Goal: Share content

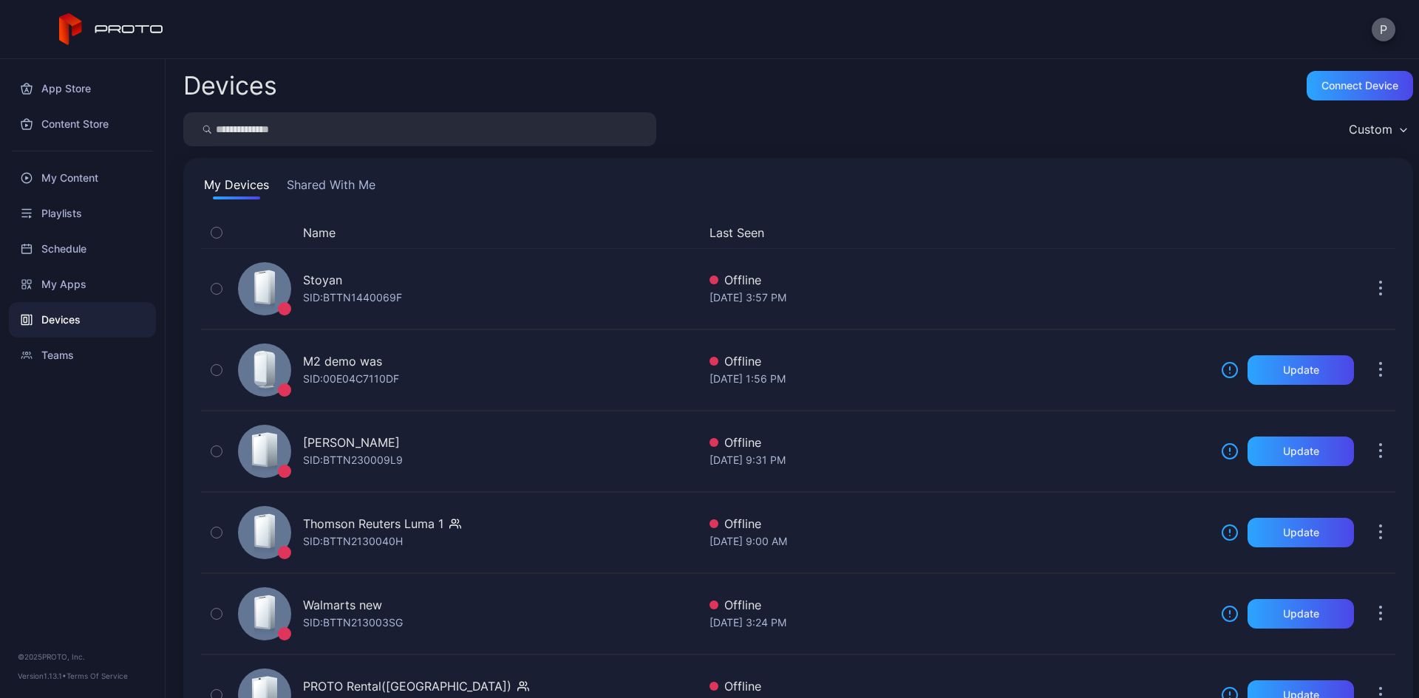
click at [1380, 21] on button "P" at bounding box center [1384, 30] width 24 height 24
click at [531, 50] on div "P" at bounding box center [709, 29] width 1419 height 59
click at [62, 180] on div "My Content" at bounding box center [82, 177] width 147 height 35
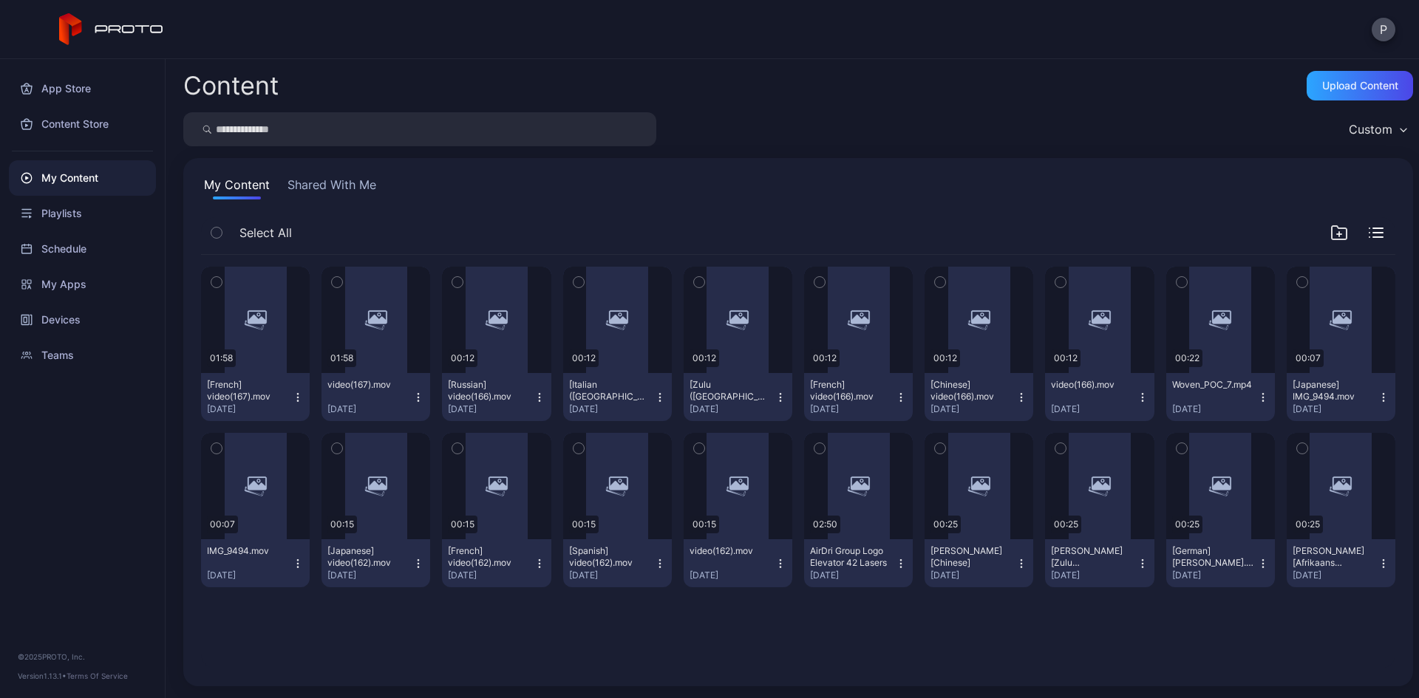
click at [299, 125] on input "search" at bounding box center [419, 129] width 473 height 34
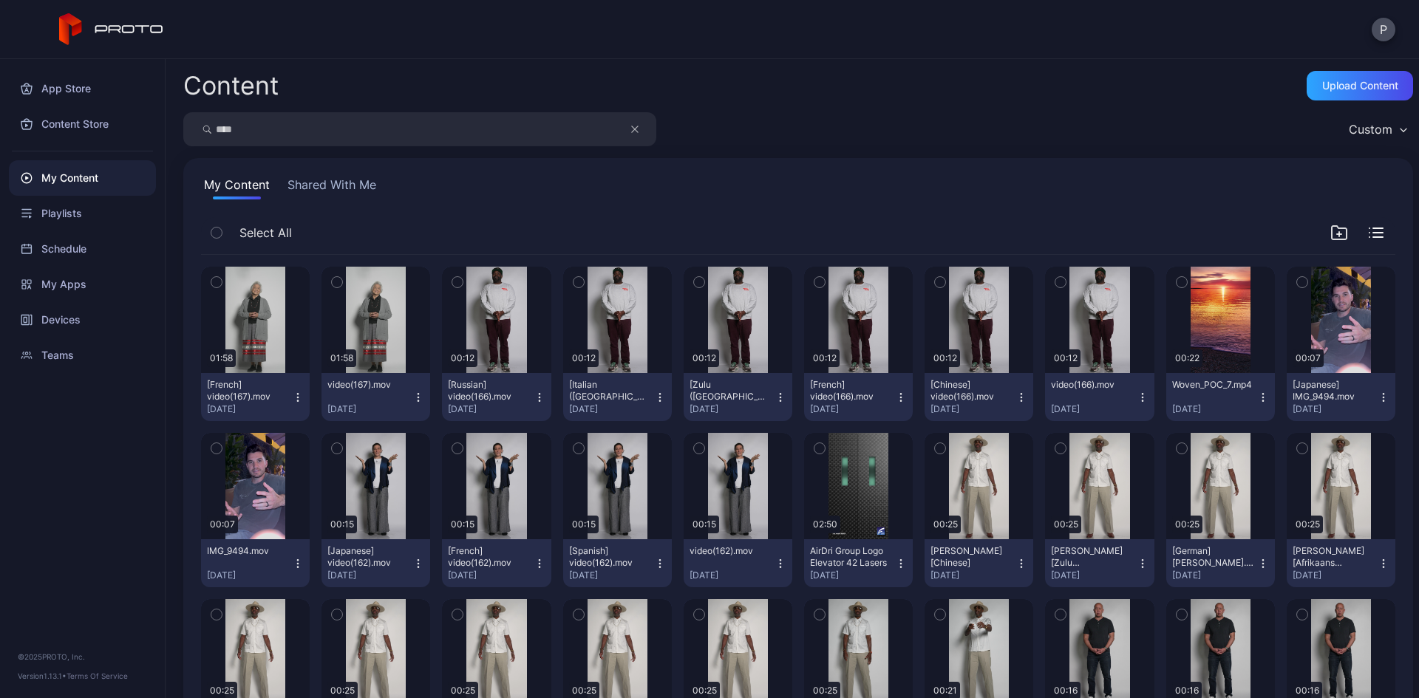
type input "****"
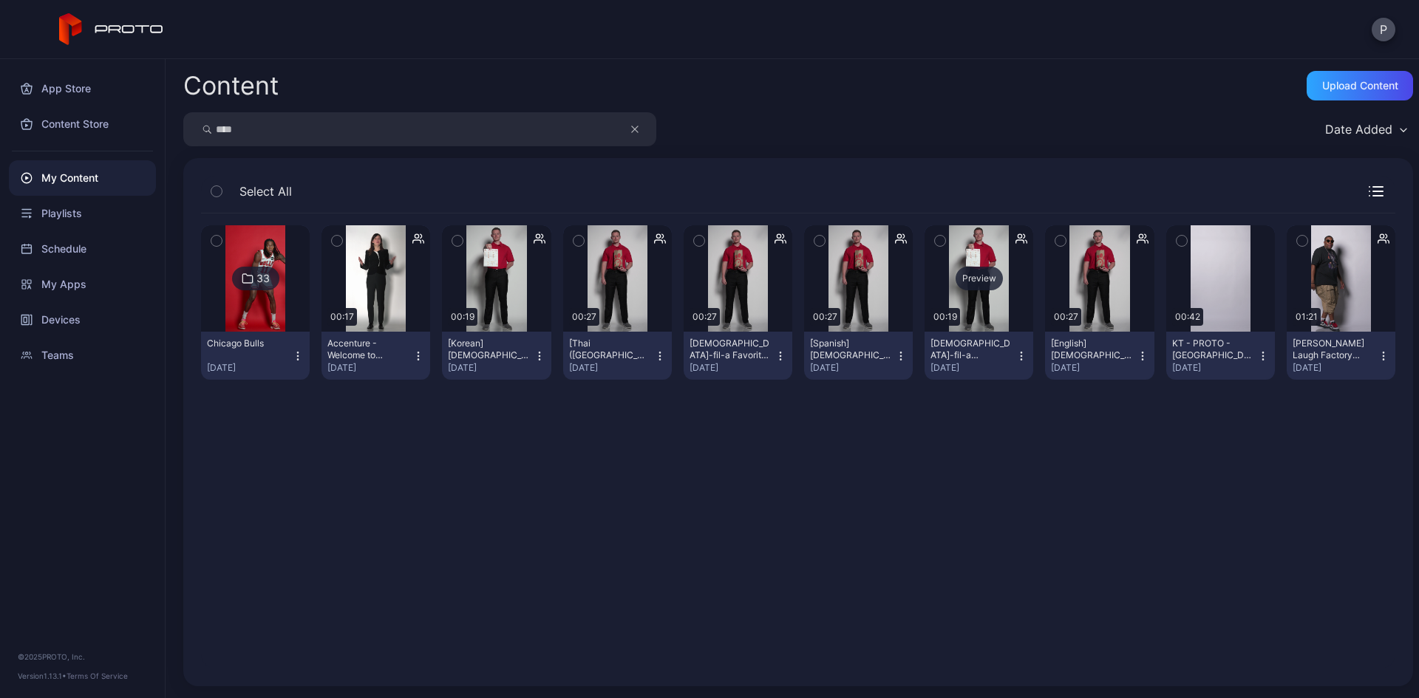
click at [968, 281] on div "Preview" at bounding box center [979, 279] width 47 height 24
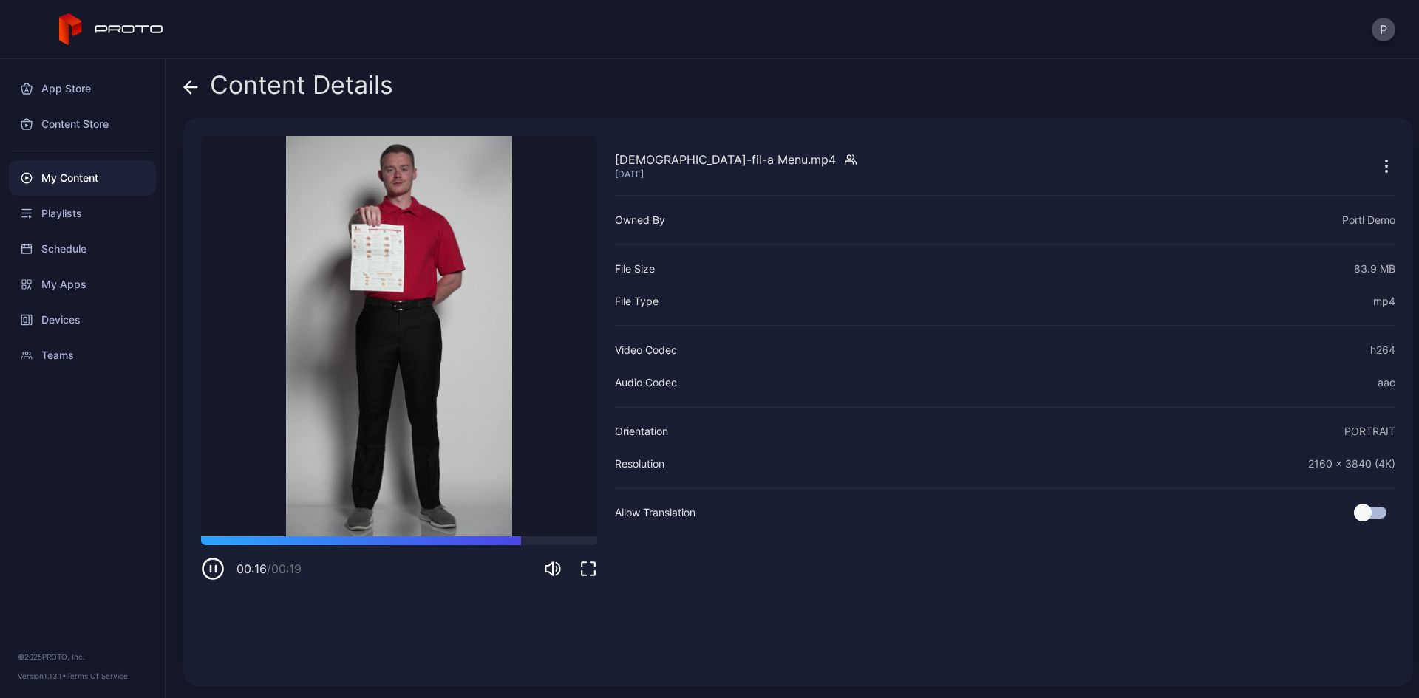
click at [192, 84] on icon at bounding box center [190, 87] width 15 height 15
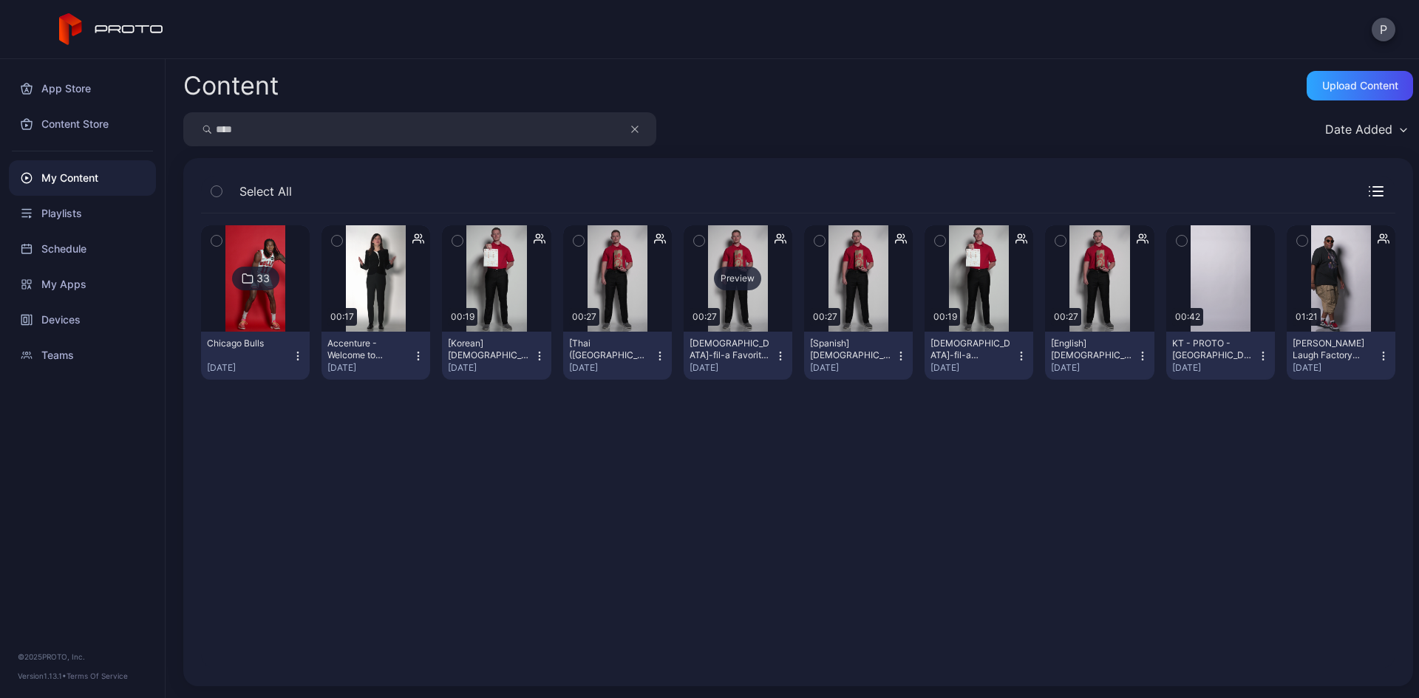
click at [737, 279] on div "Preview" at bounding box center [737, 279] width 47 height 24
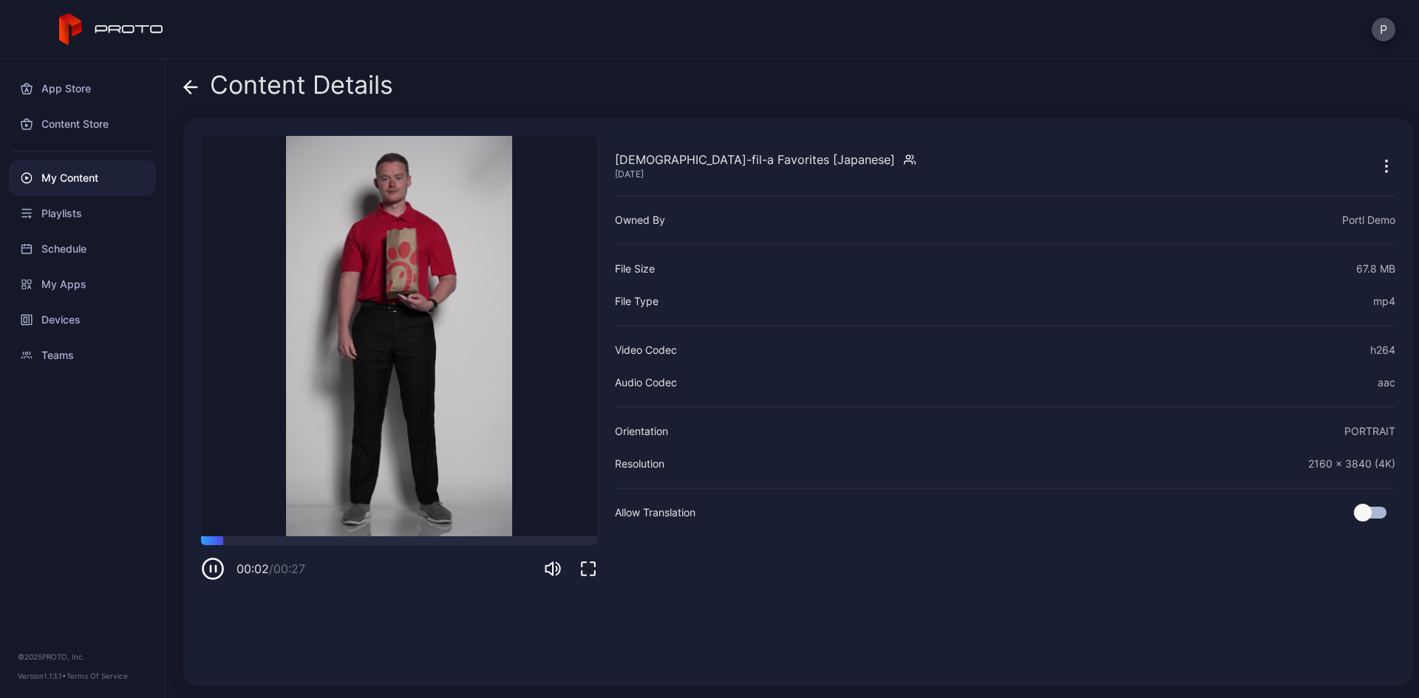
click at [194, 80] on icon at bounding box center [190, 87] width 15 height 15
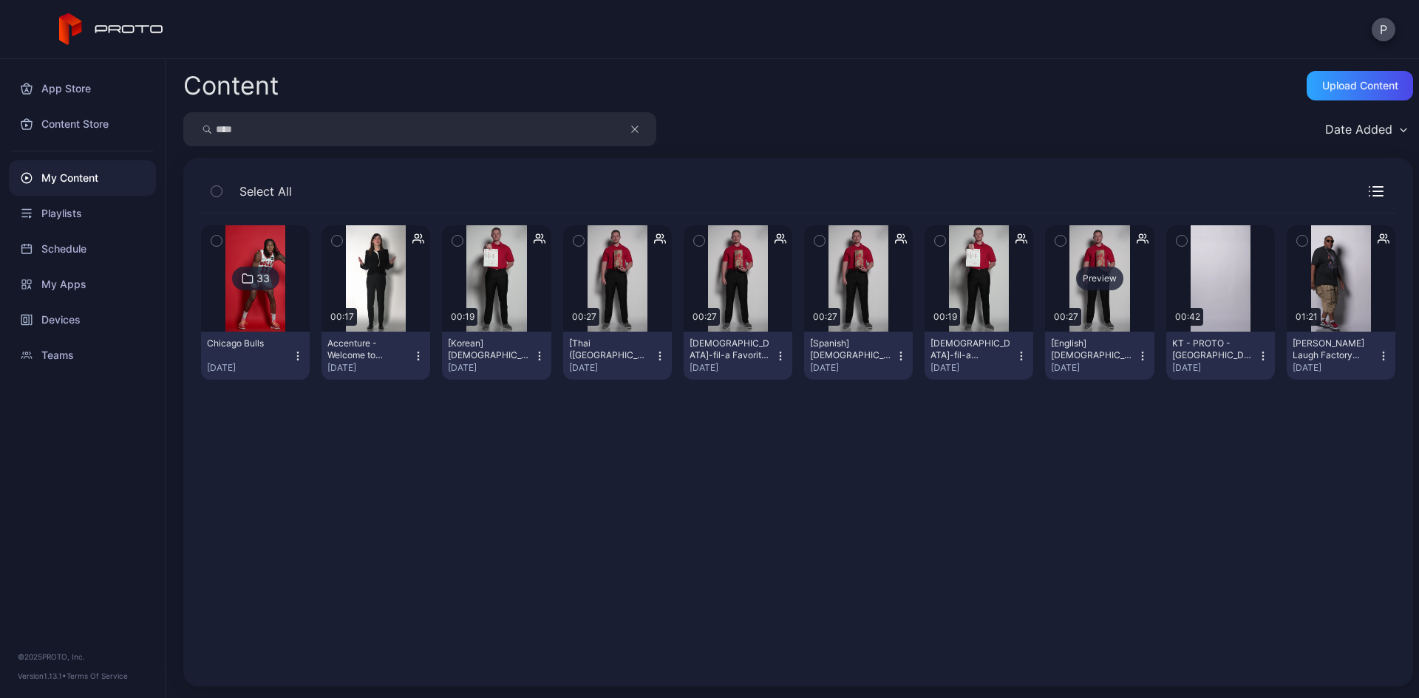
click at [1076, 281] on div "Preview" at bounding box center [1099, 279] width 47 height 24
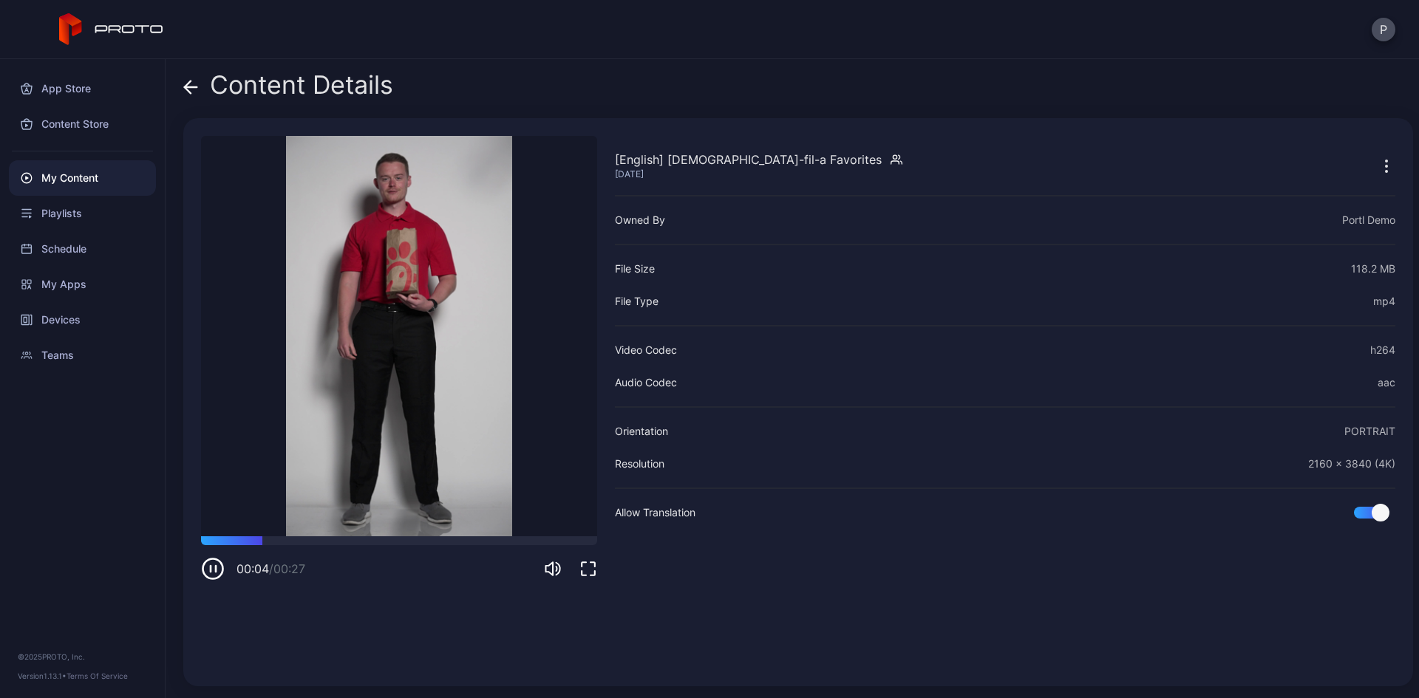
click at [190, 88] on icon at bounding box center [190, 87] width 15 height 15
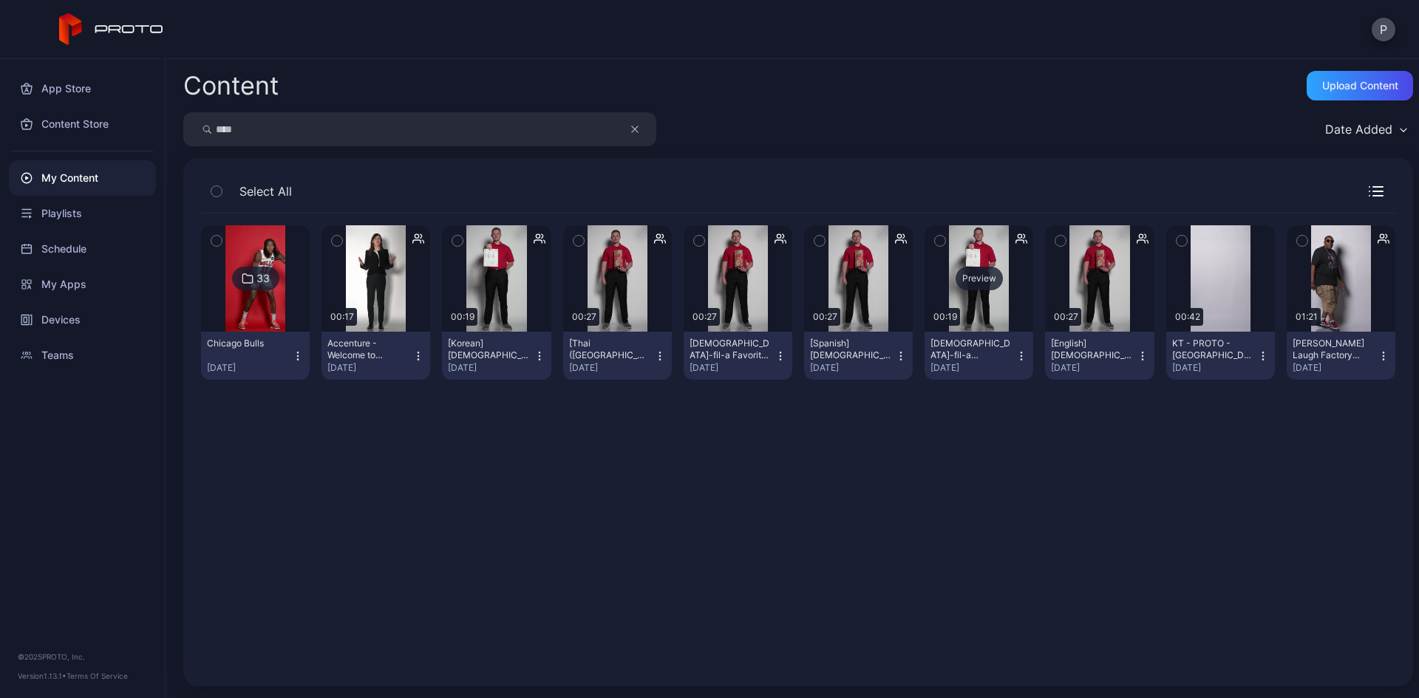
click at [986, 288] on div "Preview" at bounding box center [979, 279] width 47 height 24
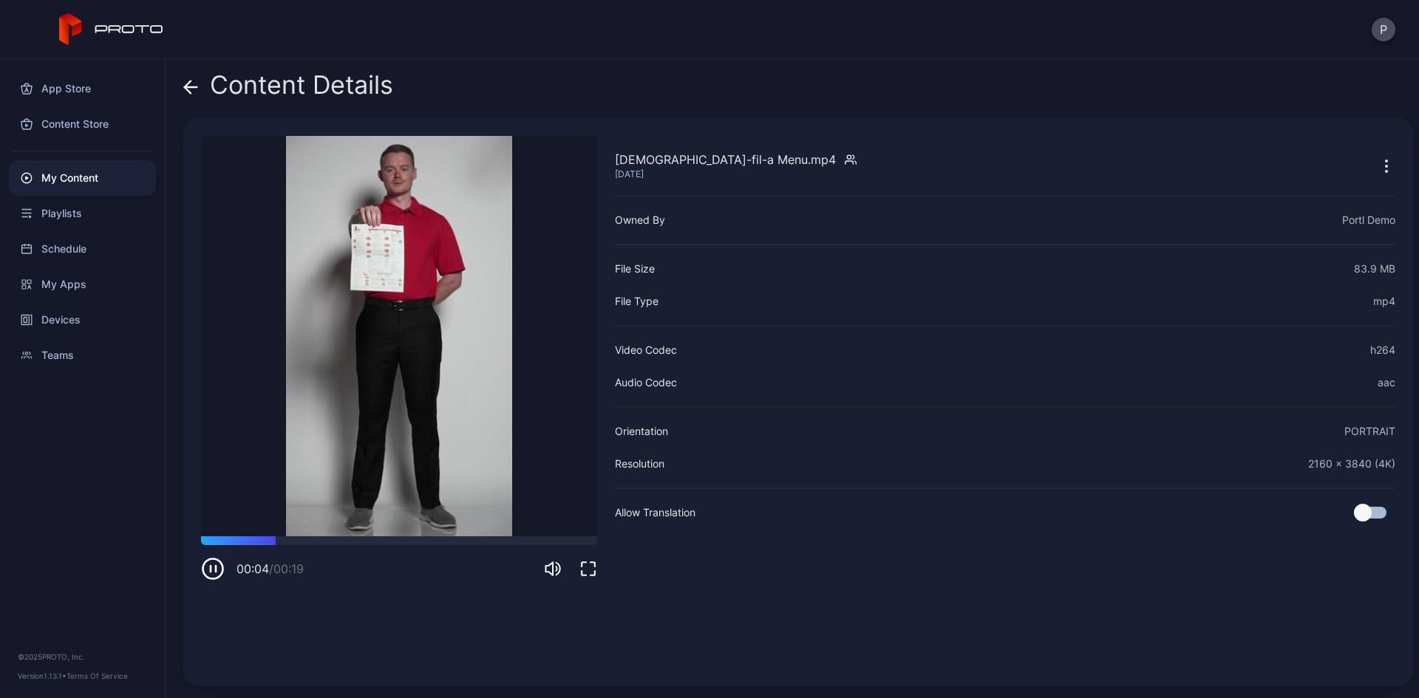
click at [189, 87] on icon at bounding box center [191, 87] width 13 height 0
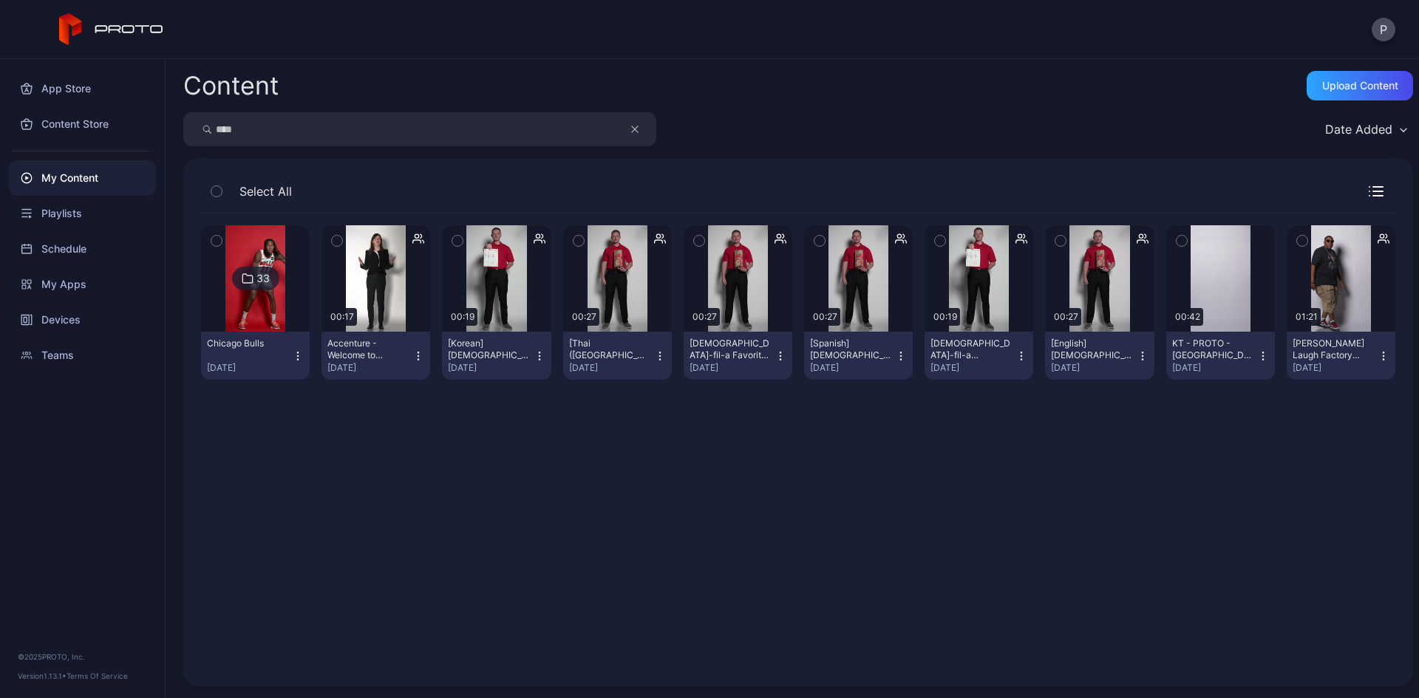
click at [1015, 354] on icon "button" at bounding box center [1021, 356] width 12 height 12
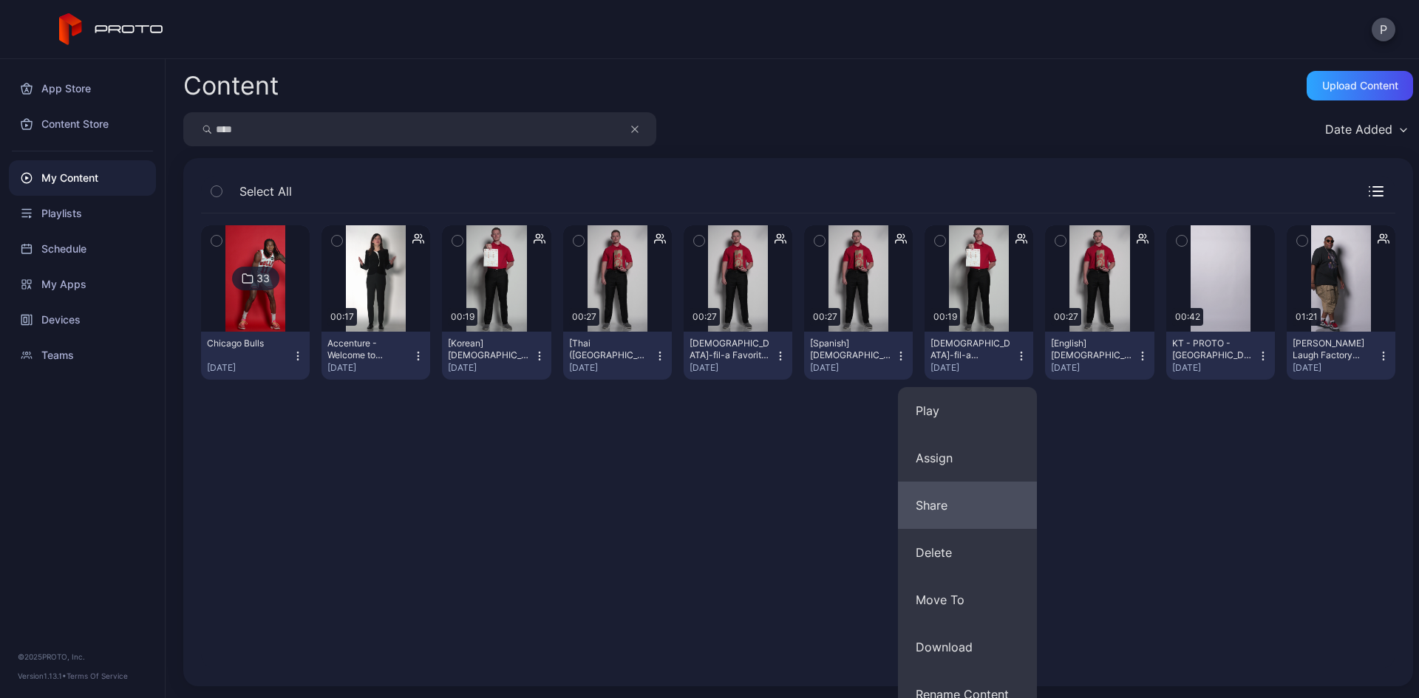
click at [951, 505] on button "Share" at bounding box center [967, 505] width 139 height 47
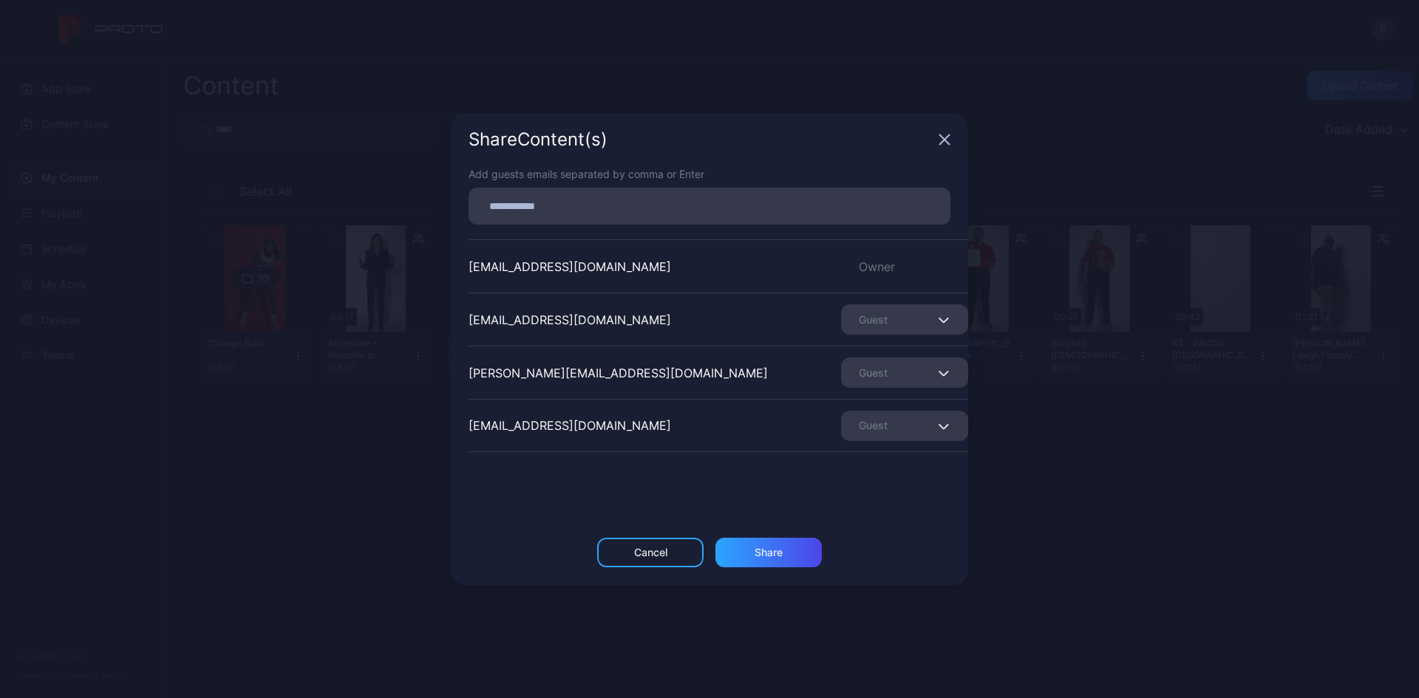
click at [672, 208] on input at bounding box center [709, 206] width 464 height 19
paste input
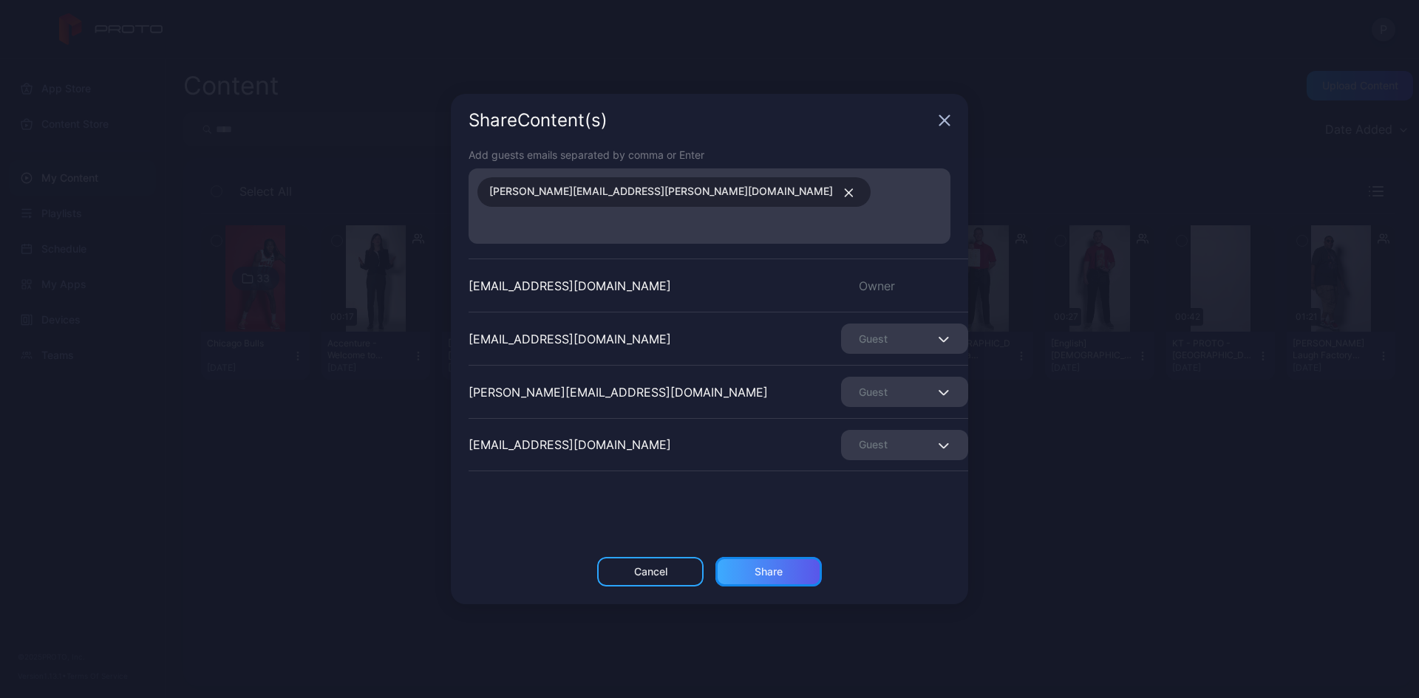
click at [766, 566] on div "Share" at bounding box center [769, 572] width 28 height 12
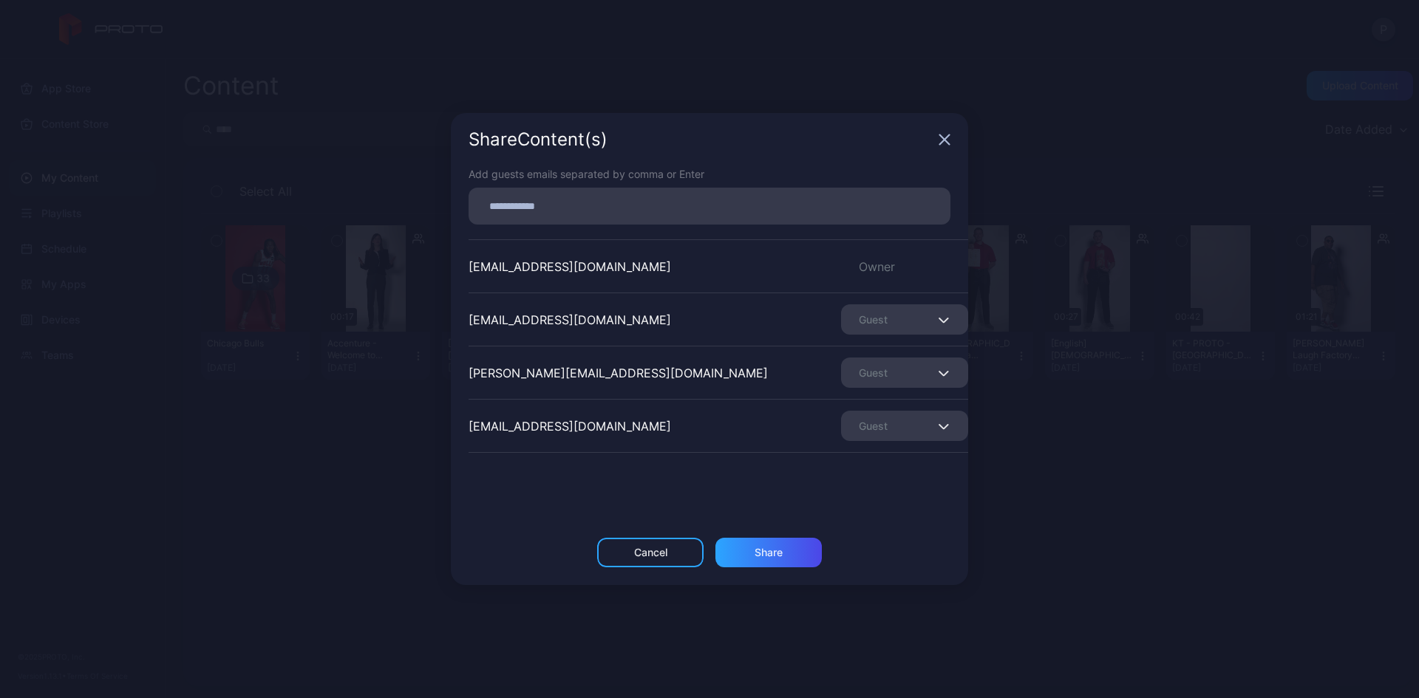
scroll to position [44, 0]
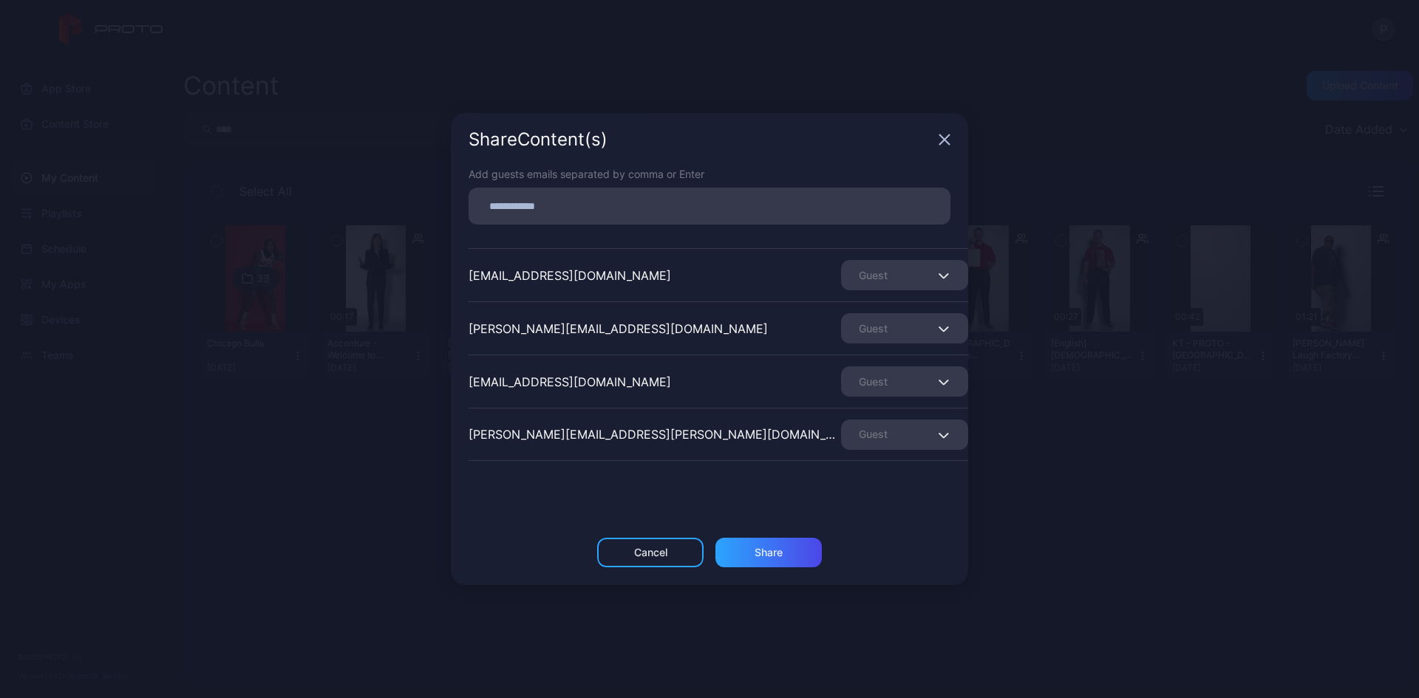
click at [942, 139] on icon "button" at bounding box center [945, 140] width 12 height 12
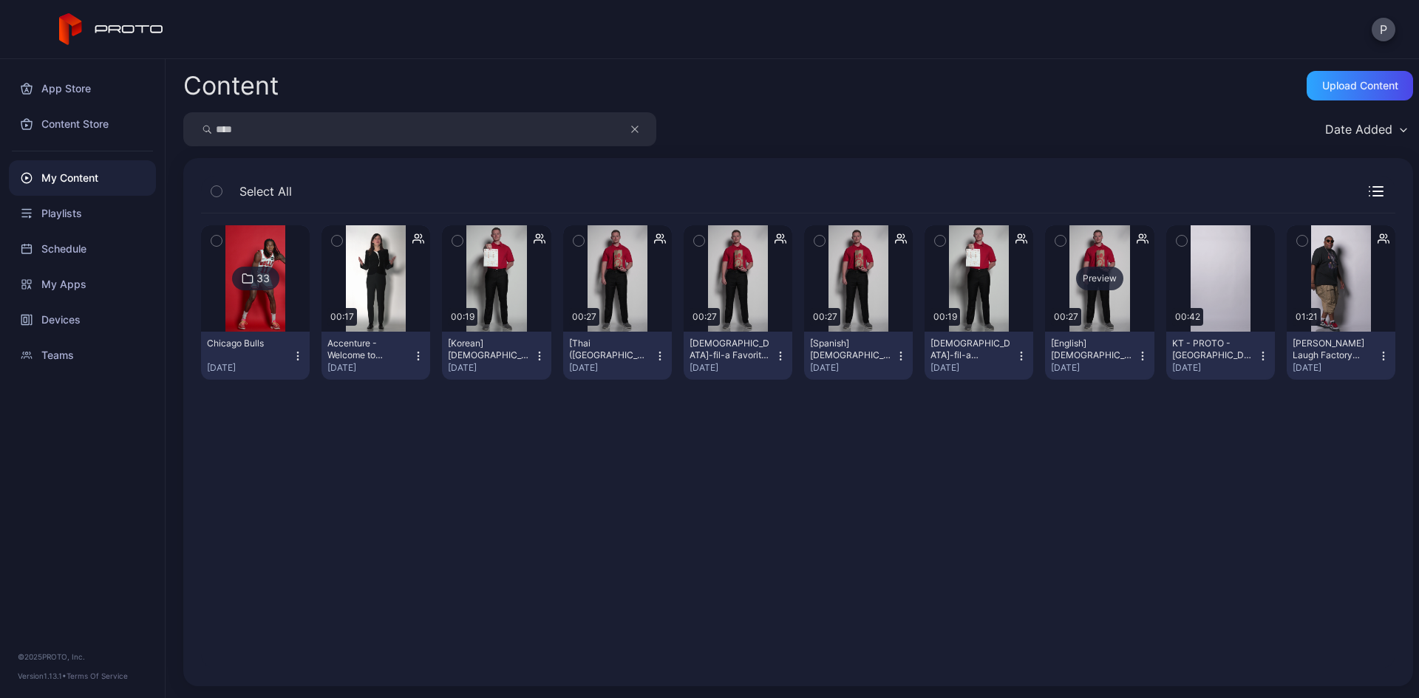
click at [1104, 279] on div "Preview" at bounding box center [1099, 279] width 47 height 24
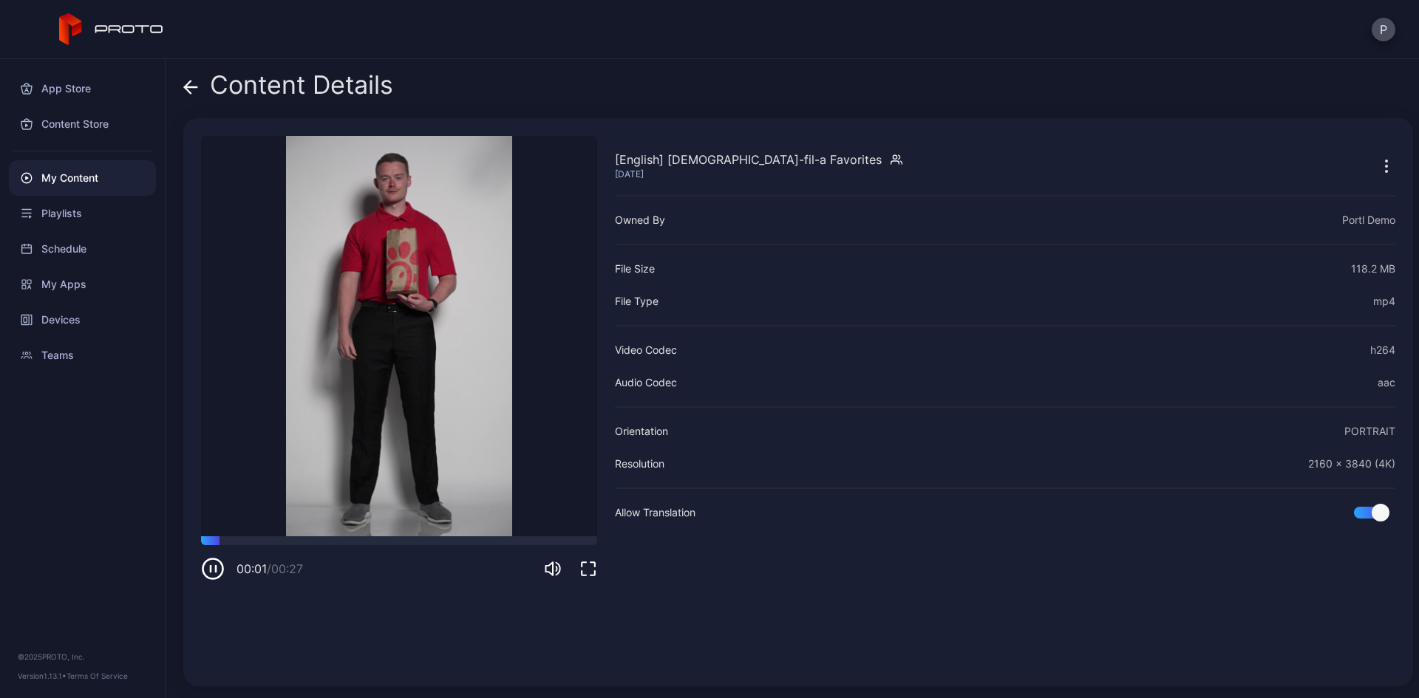
click at [200, 85] on div "Content Details" at bounding box center [288, 88] width 210 height 35
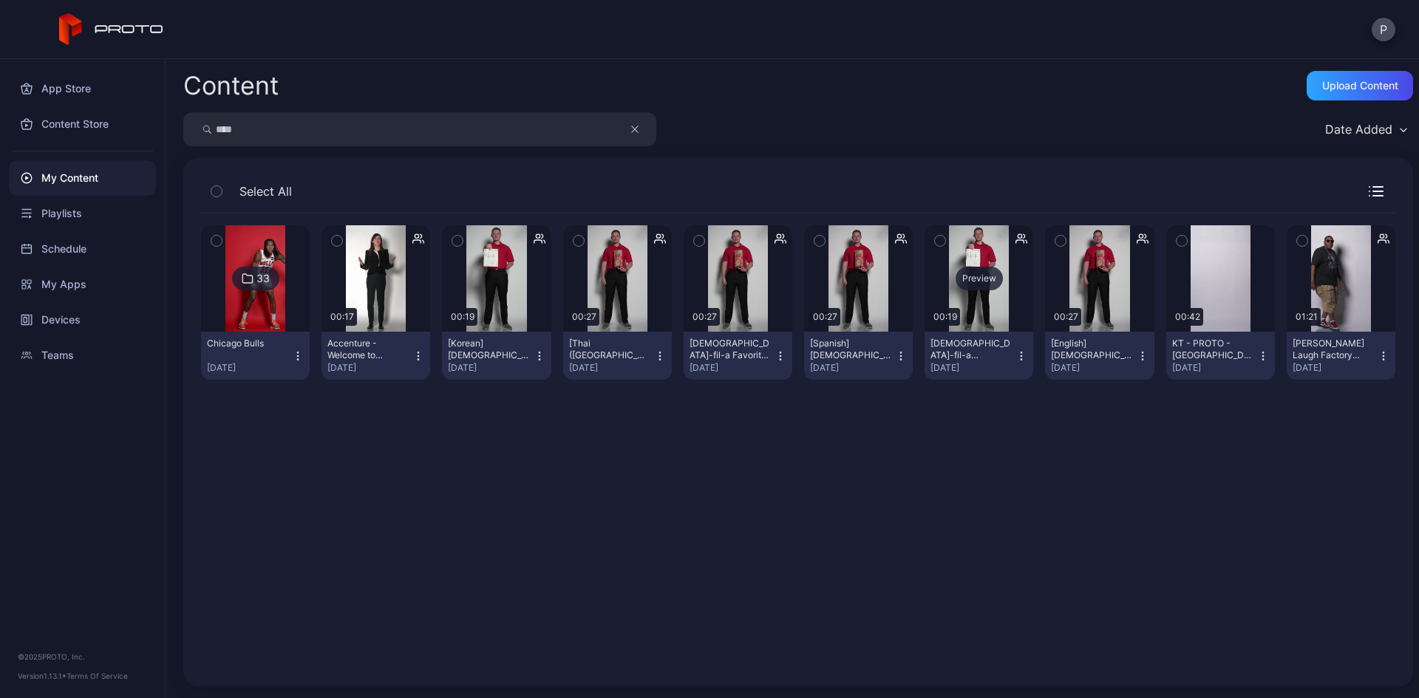
click at [968, 276] on div "Preview" at bounding box center [979, 279] width 47 height 24
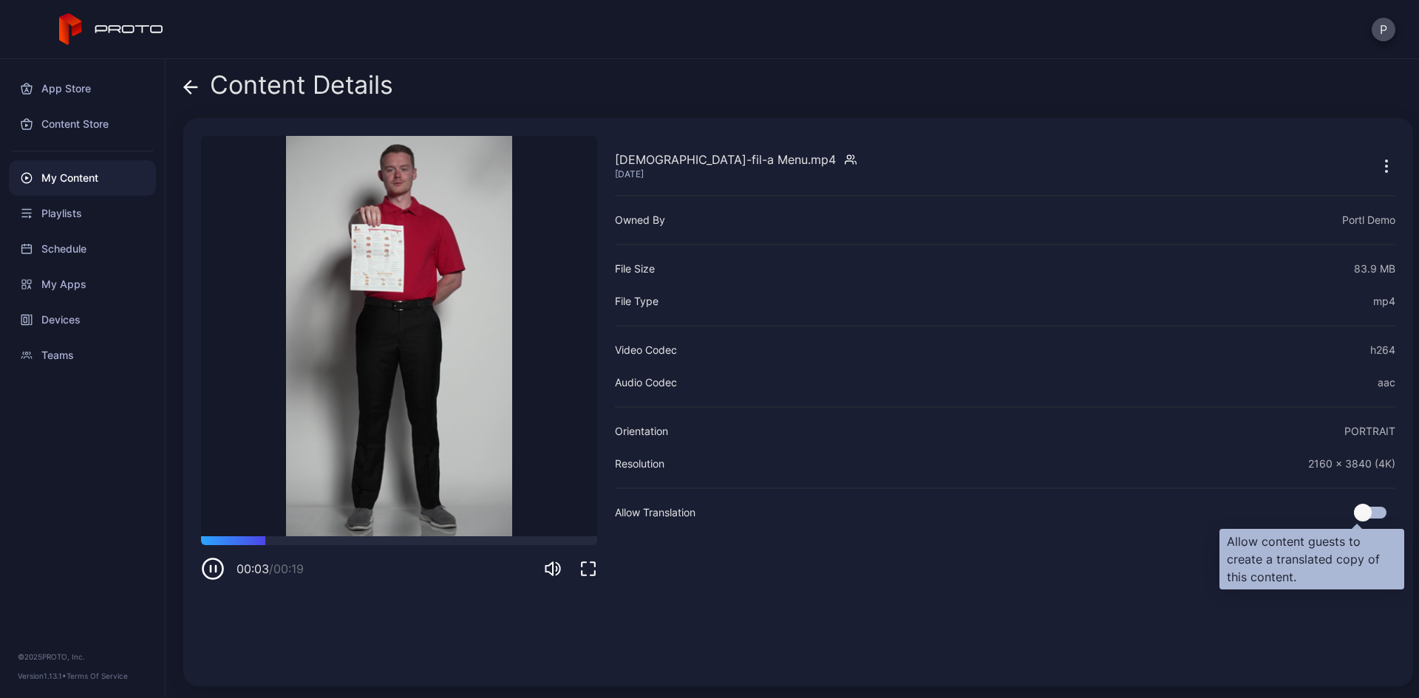
click at [1354, 513] on div at bounding box center [1363, 513] width 18 height 18
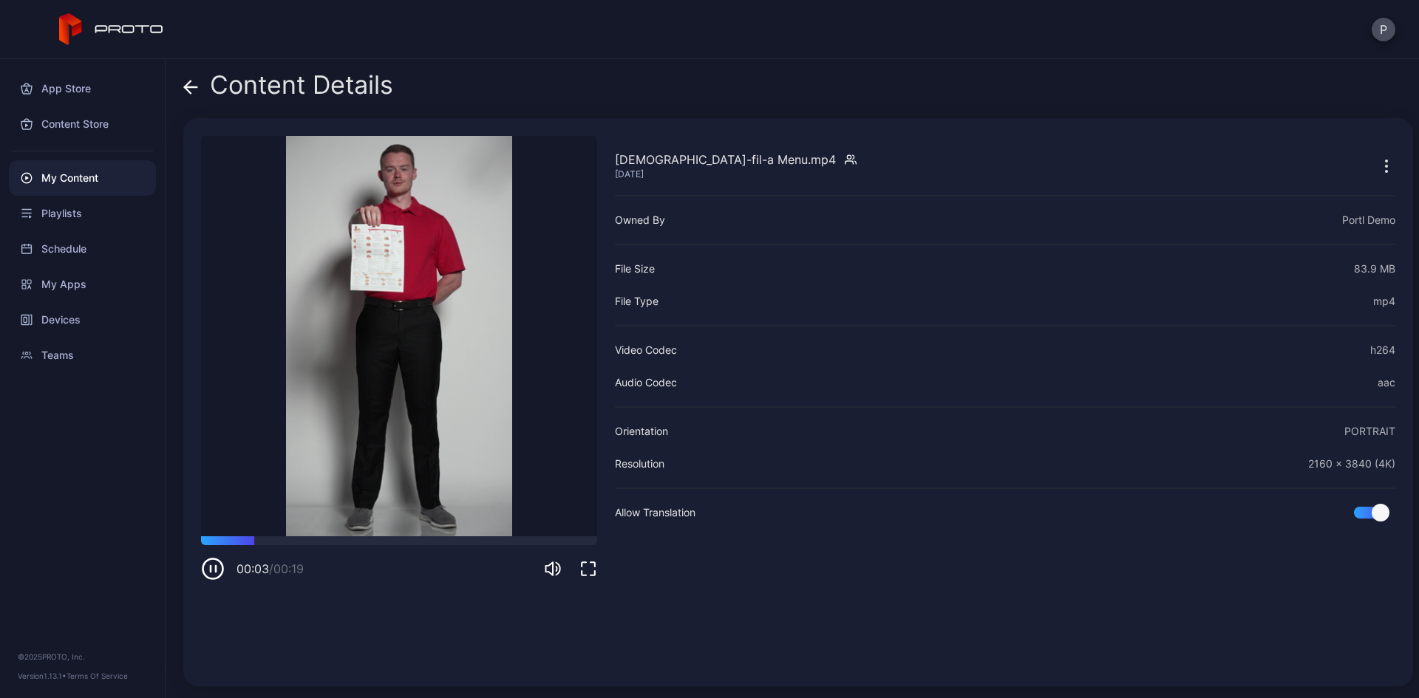
click at [197, 81] on icon at bounding box center [190, 87] width 15 height 15
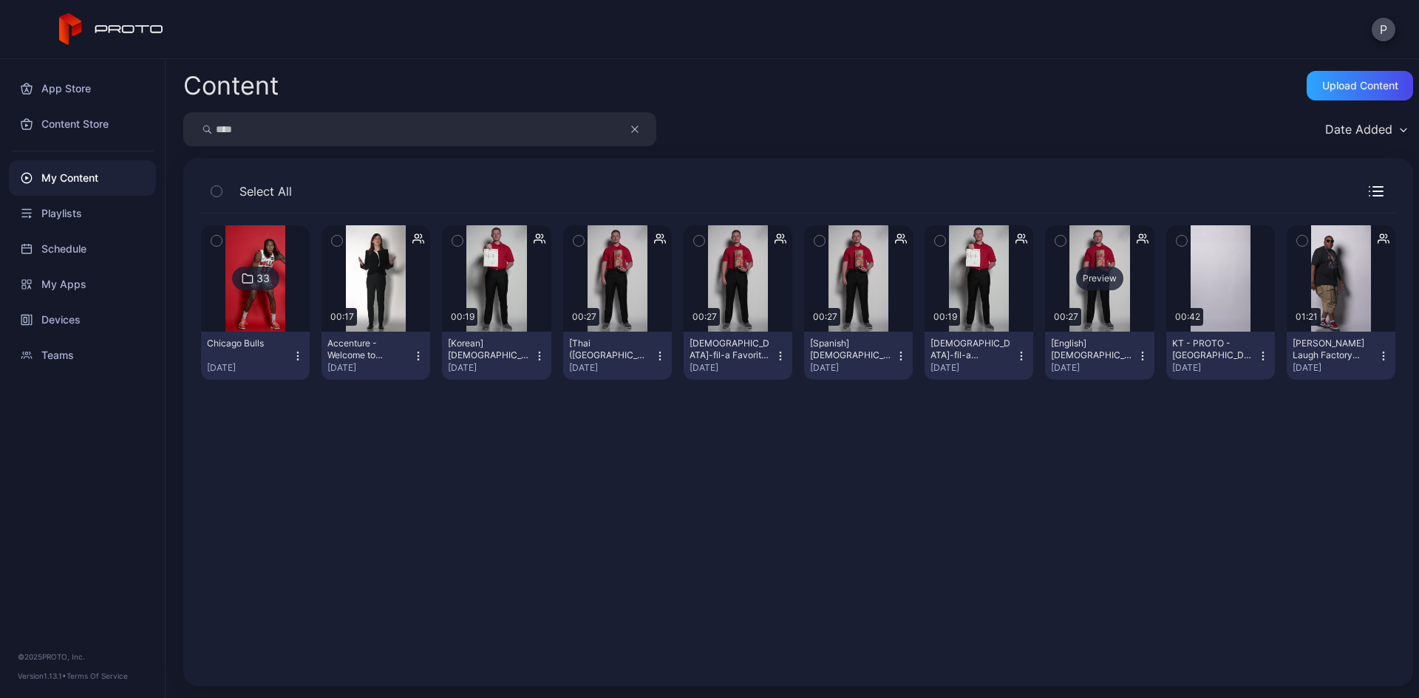
click at [1089, 276] on div "Preview" at bounding box center [1099, 279] width 47 height 24
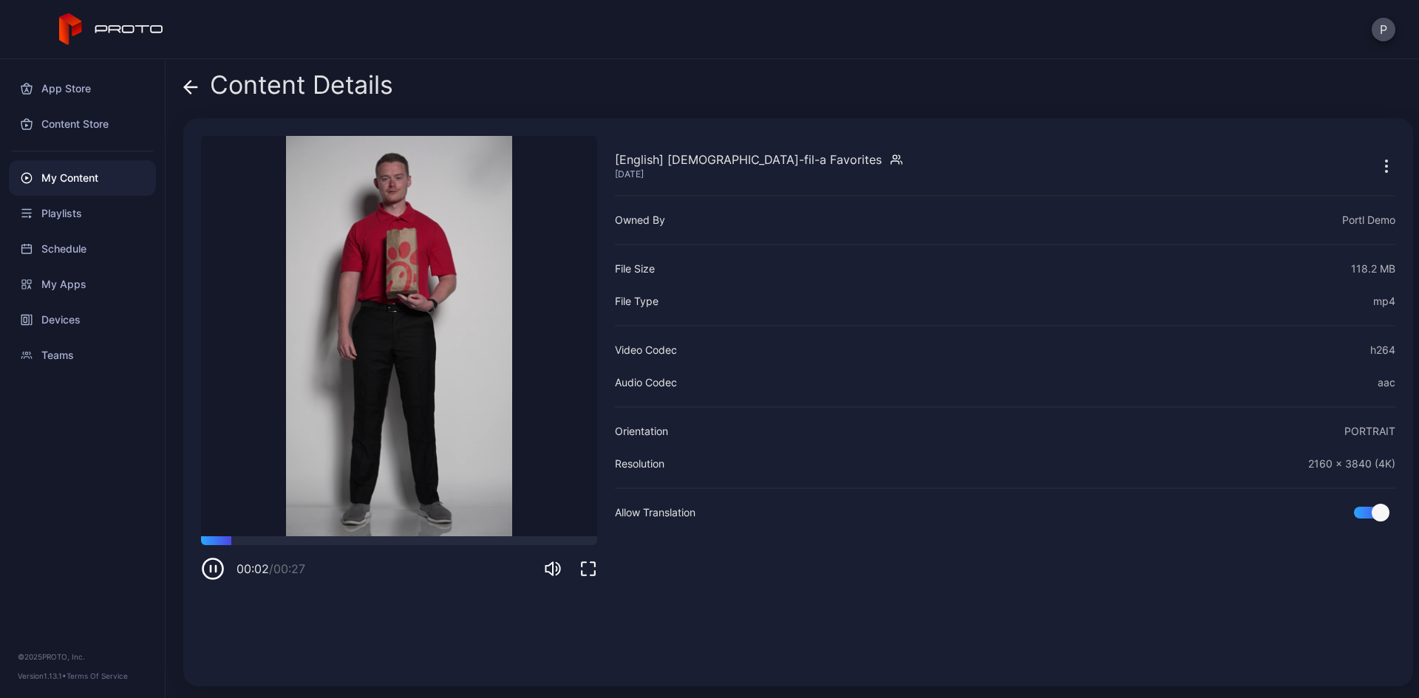
click at [183, 91] on icon at bounding box center [190, 87] width 15 height 15
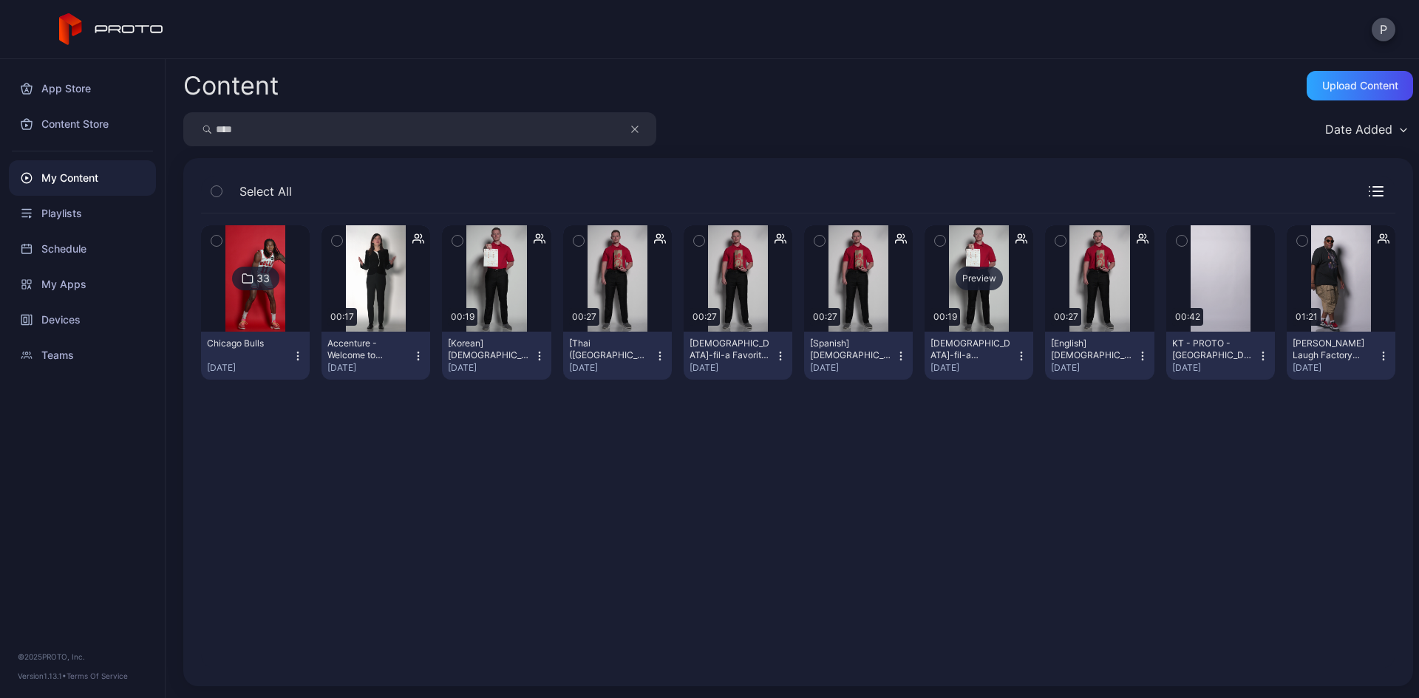
click at [956, 284] on div "Preview" at bounding box center [979, 279] width 47 height 24
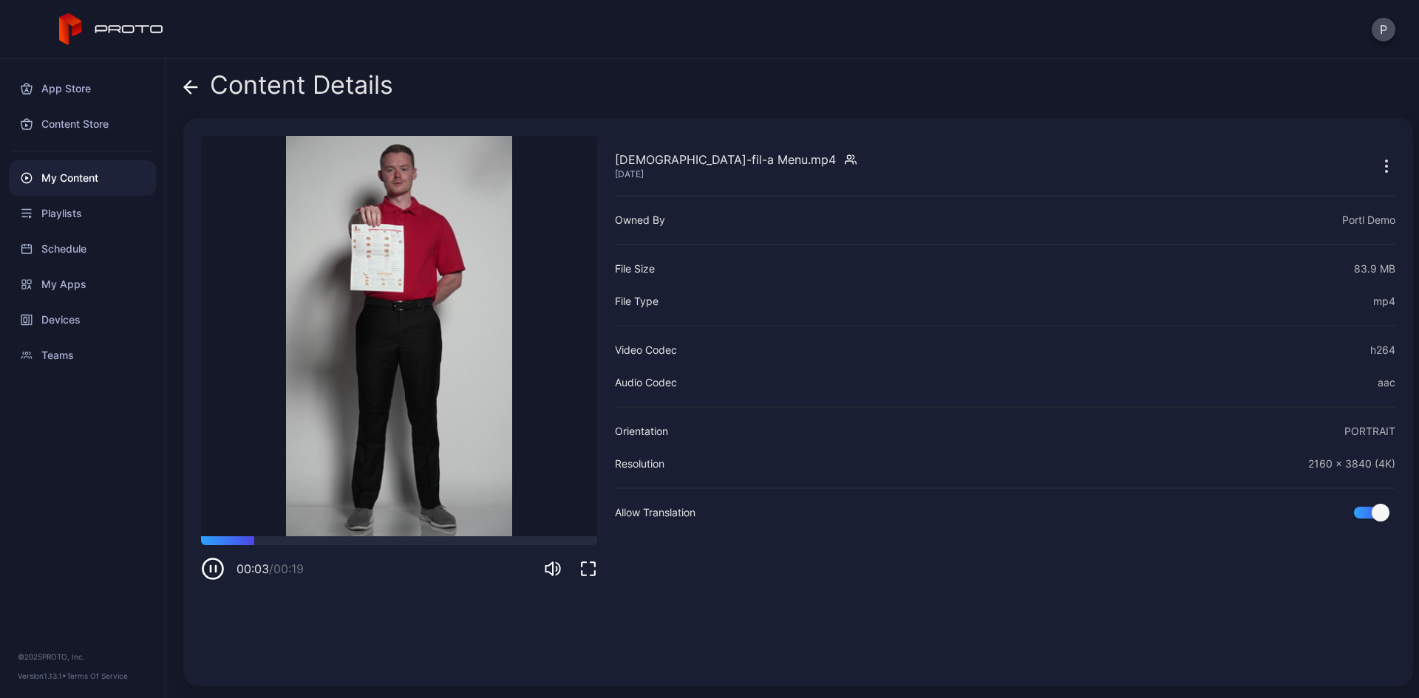
click at [191, 82] on icon at bounding box center [188, 87] width 6 height 13
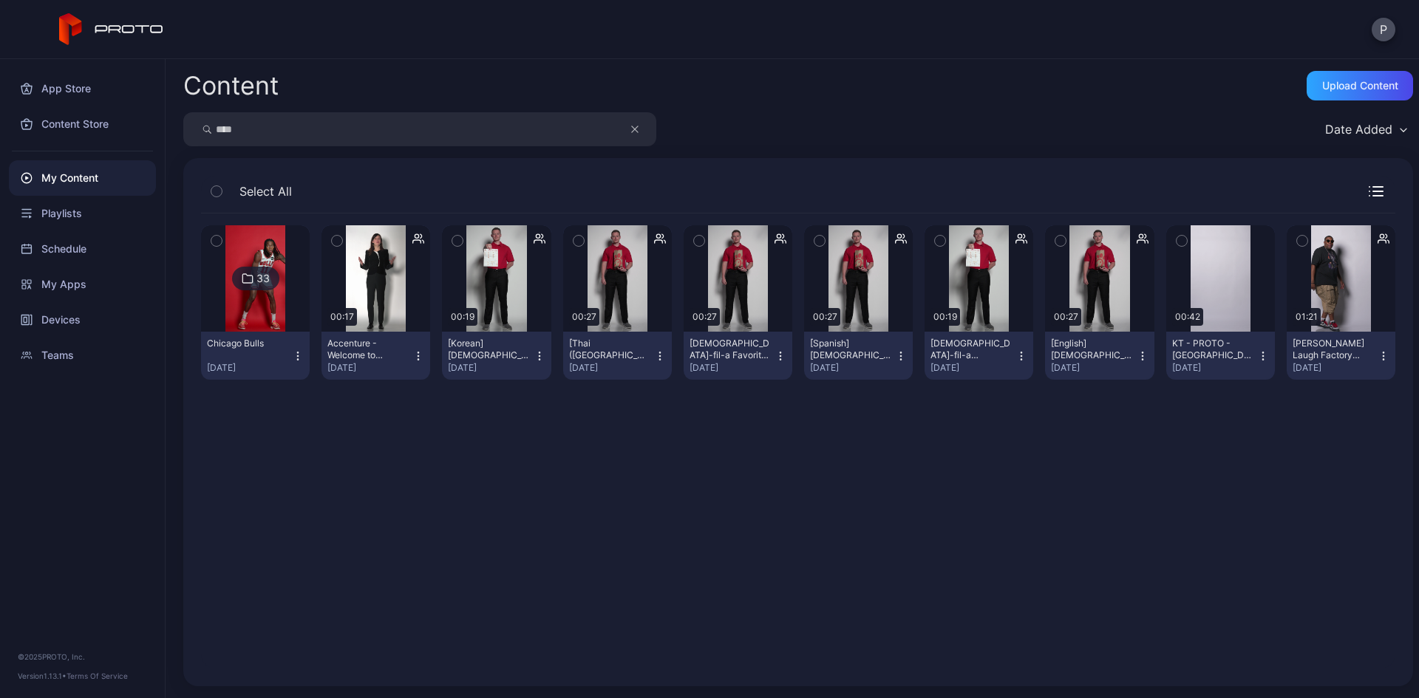
click at [1137, 358] on icon "button" at bounding box center [1143, 356] width 12 height 12
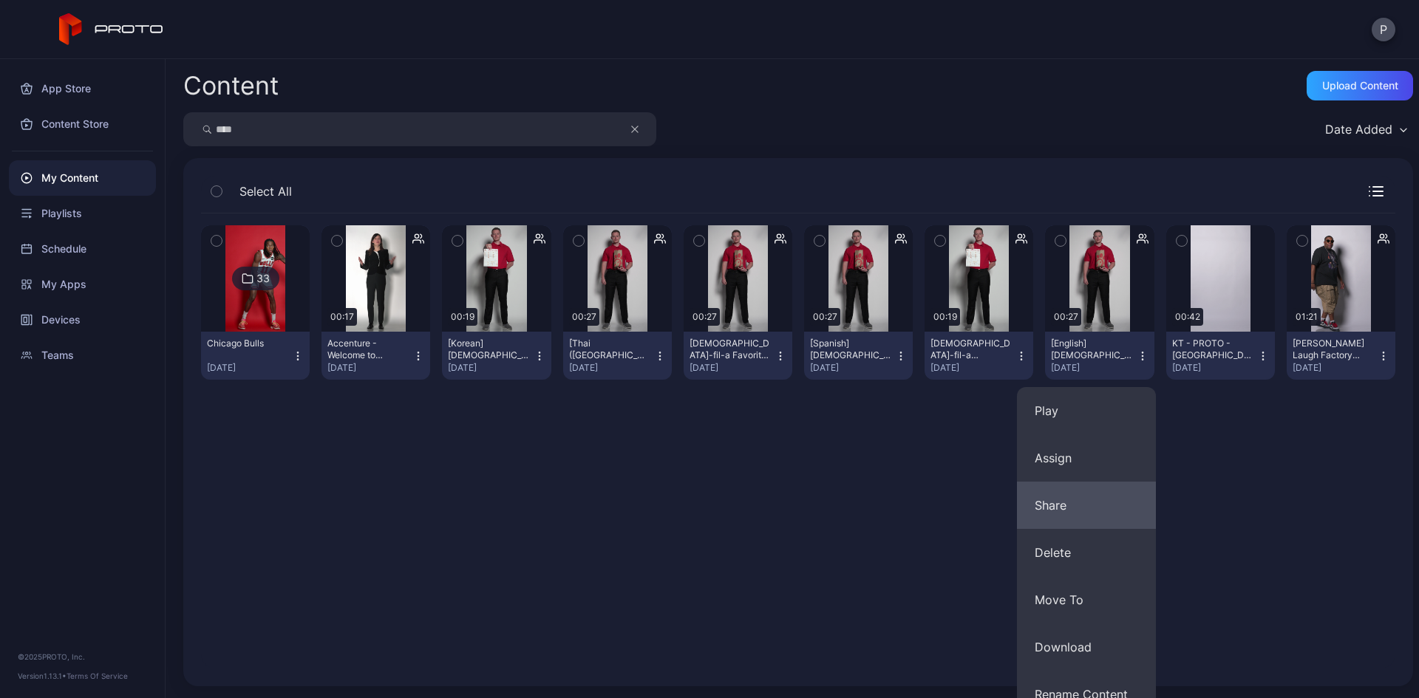
click at [1031, 508] on button "Share" at bounding box center [1086, 505] width 139 height 47
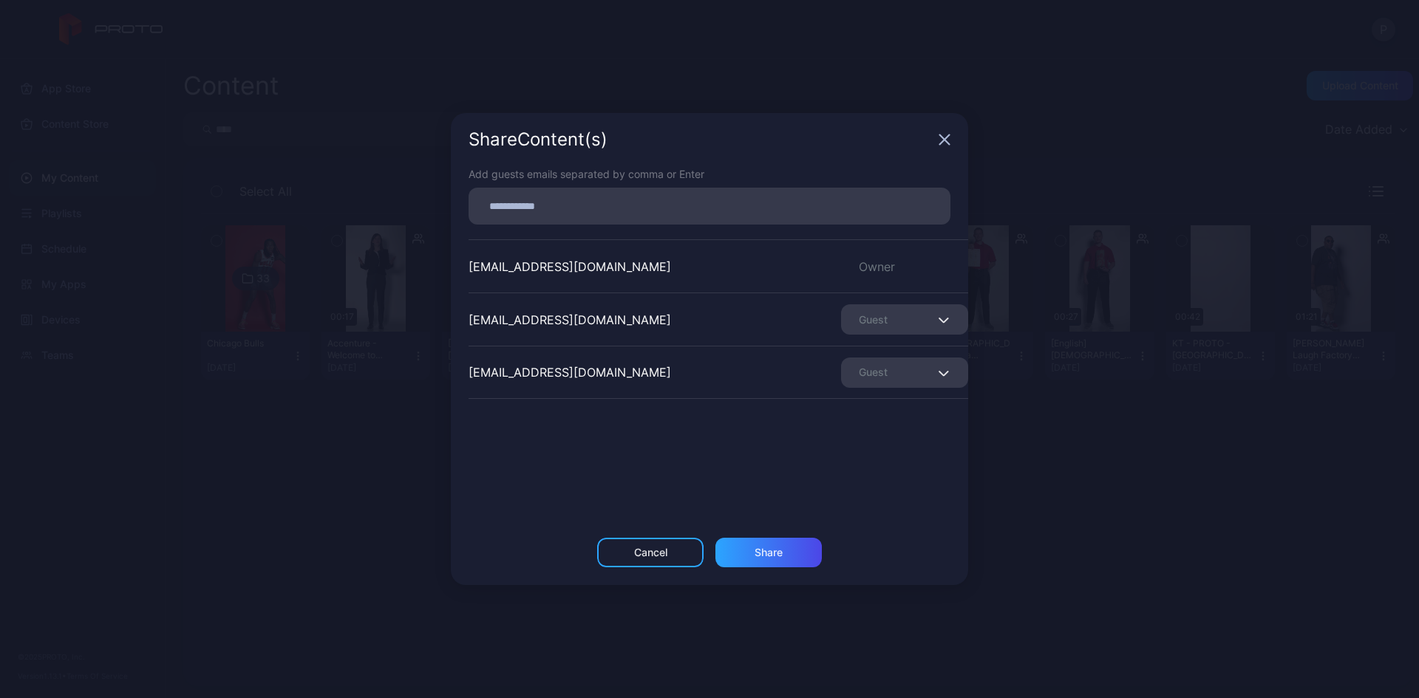
click at [554, 196] on div at bounding box center [713, 206] width 473 height 28
click at [556, 205] on input at bounding box center [709, 206] width 464 height 19
paste input
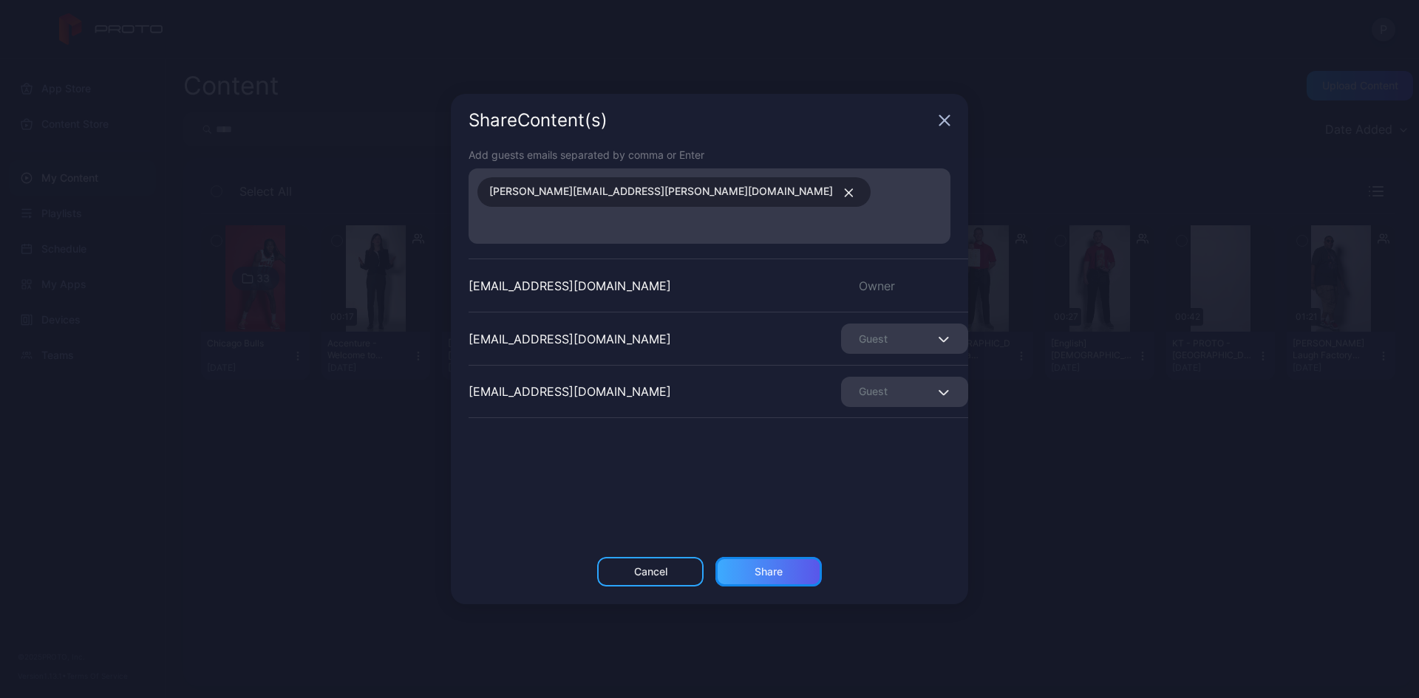
click at [763, 557] on div "Share" at bounding box center [768, 572] width 106 height 30
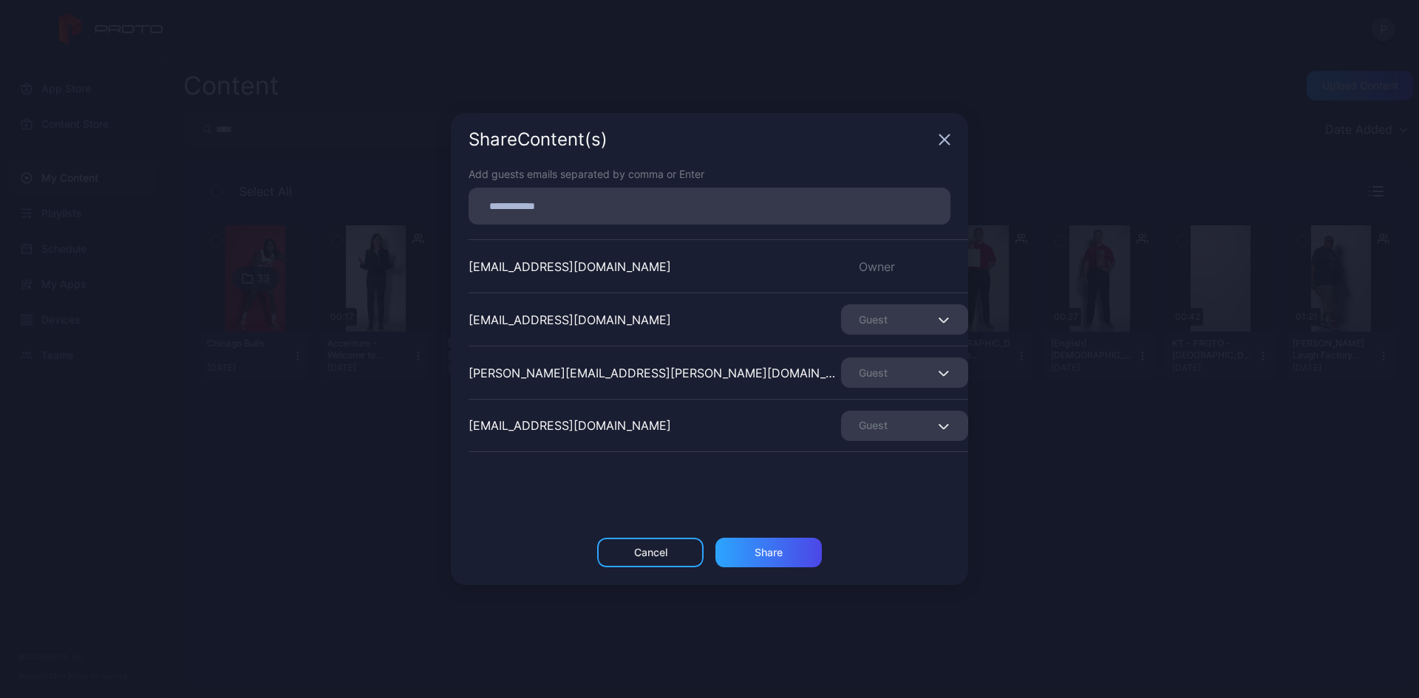
click at [942, 140] on icon "button" at bounding box center [945, 140] width 12 height 12
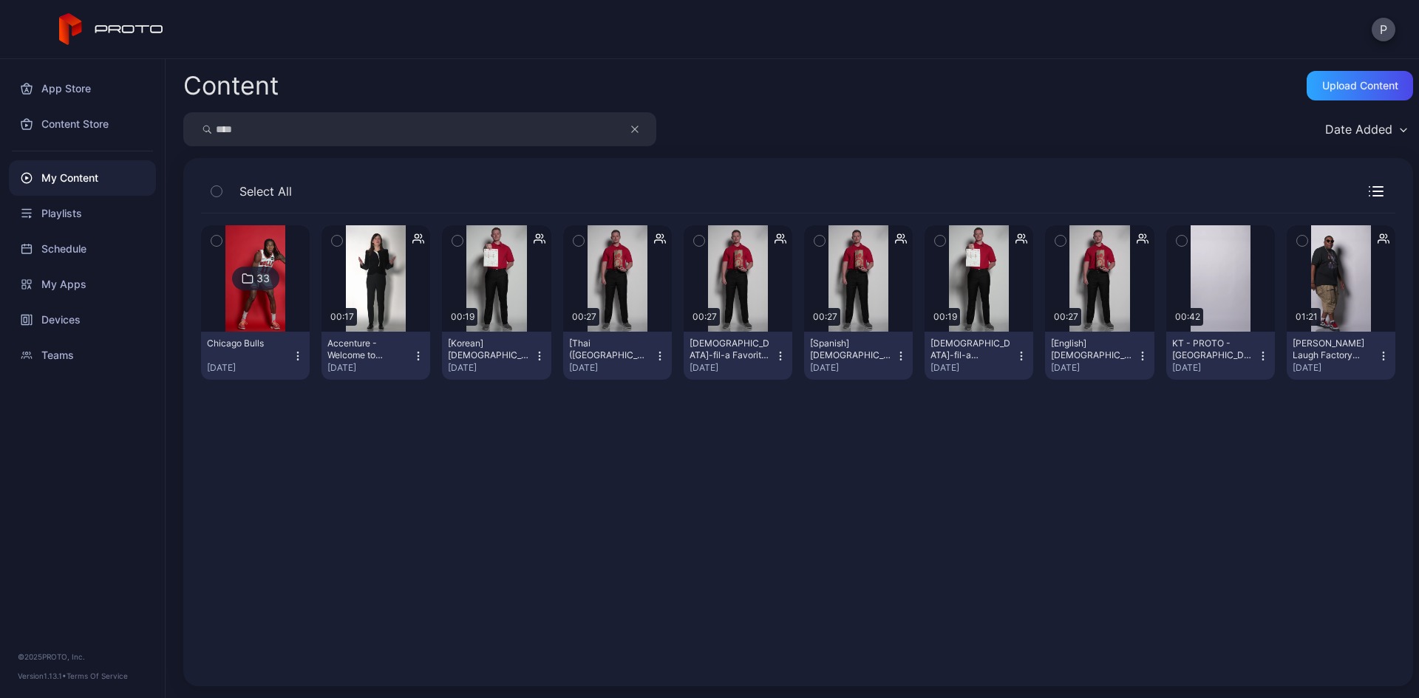
click at [777, 87] on div "Content Upload Content" at bounding box center [798, 86] width 1230 height 30
